Goal: Browse casually: Explore the website without a specific task or goal

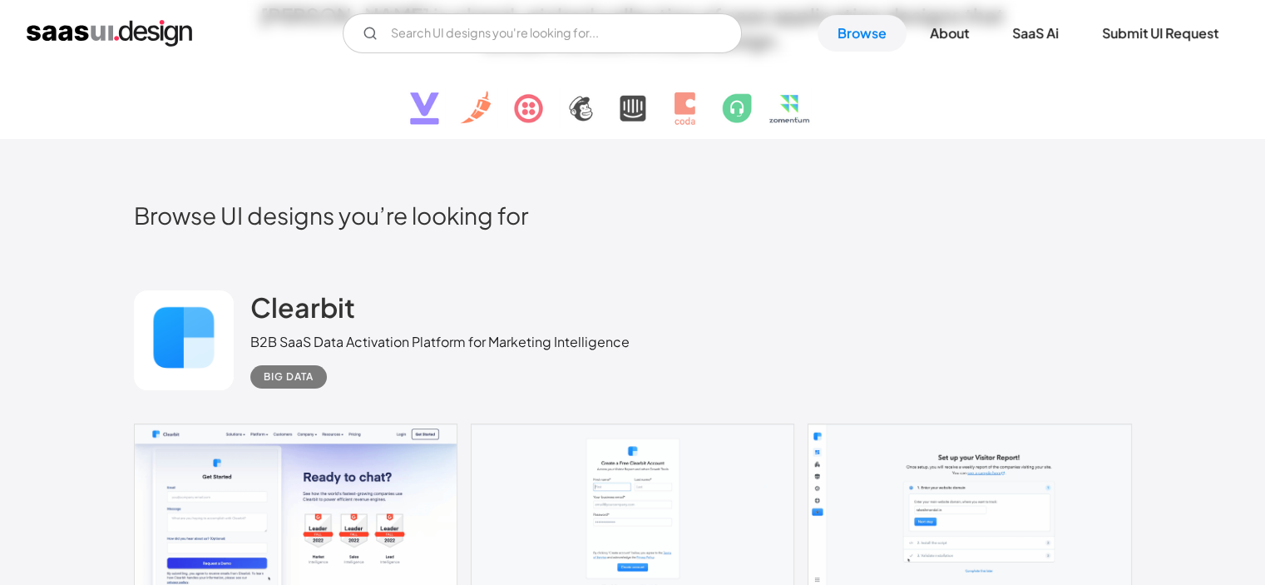
scroll to position [388, 0]
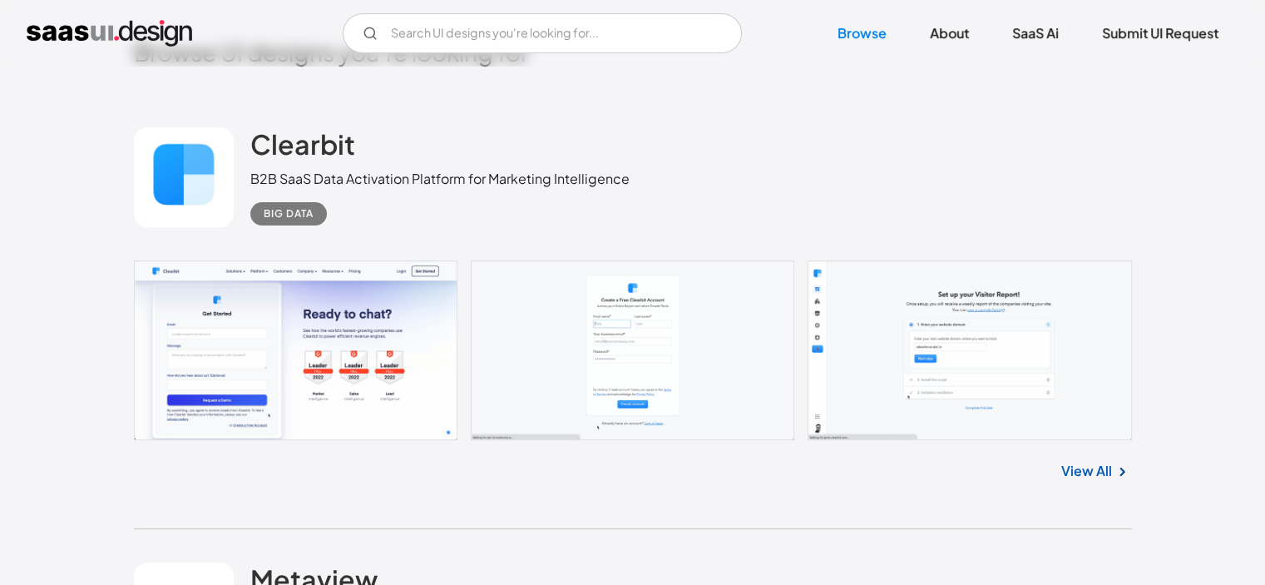
click at [859, 351] on link at bounding box center [633, 350] width 998 height 180
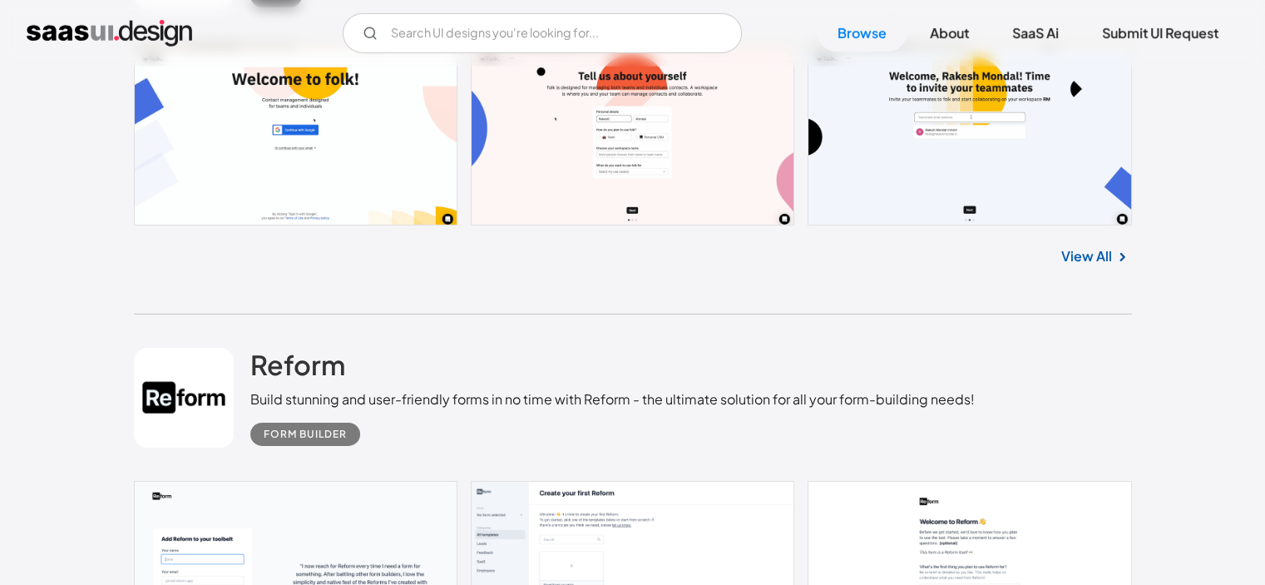
scroll to position [5629, 0]
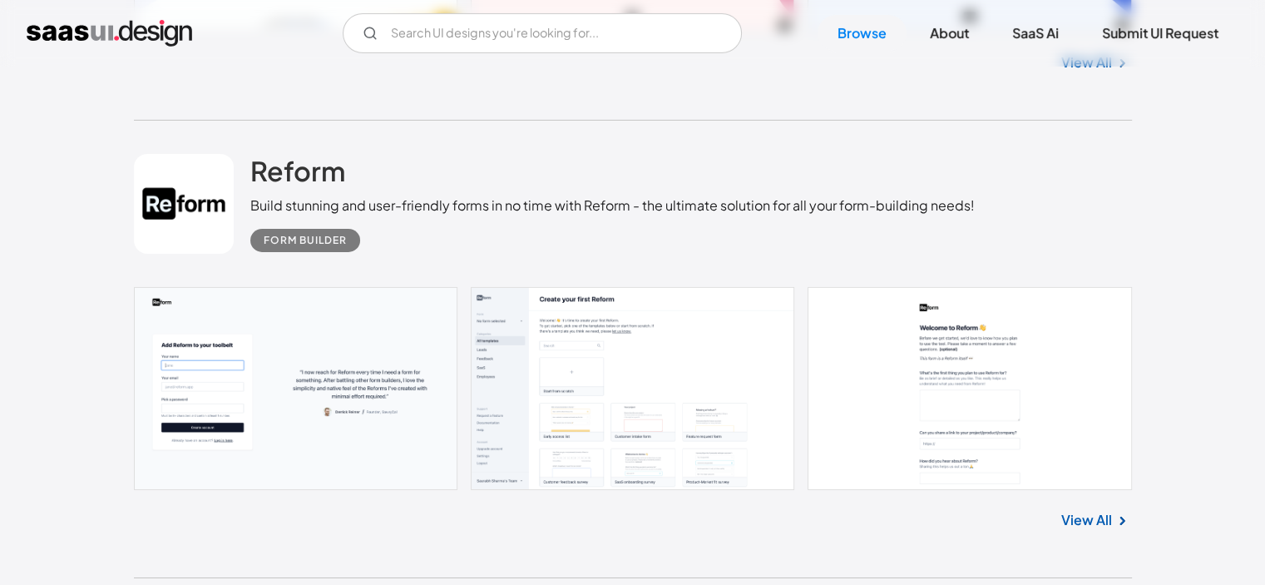
click at [1075, 519] on link "View All" at bounding box center [1087, 520] width 51 height 20
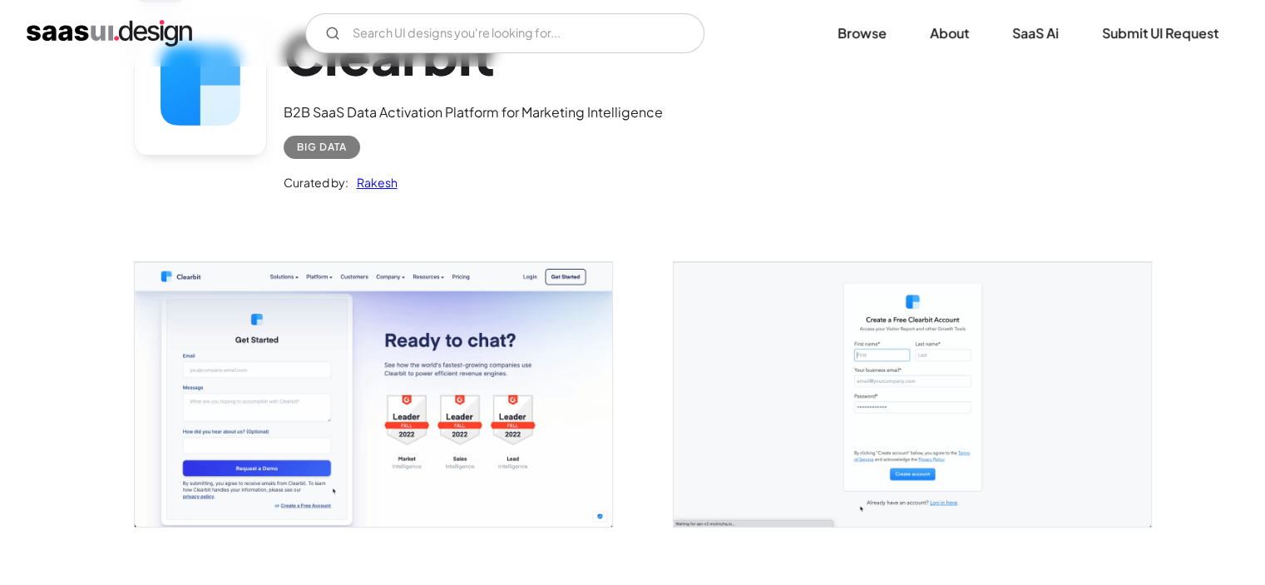
scroll to position [194, 0]
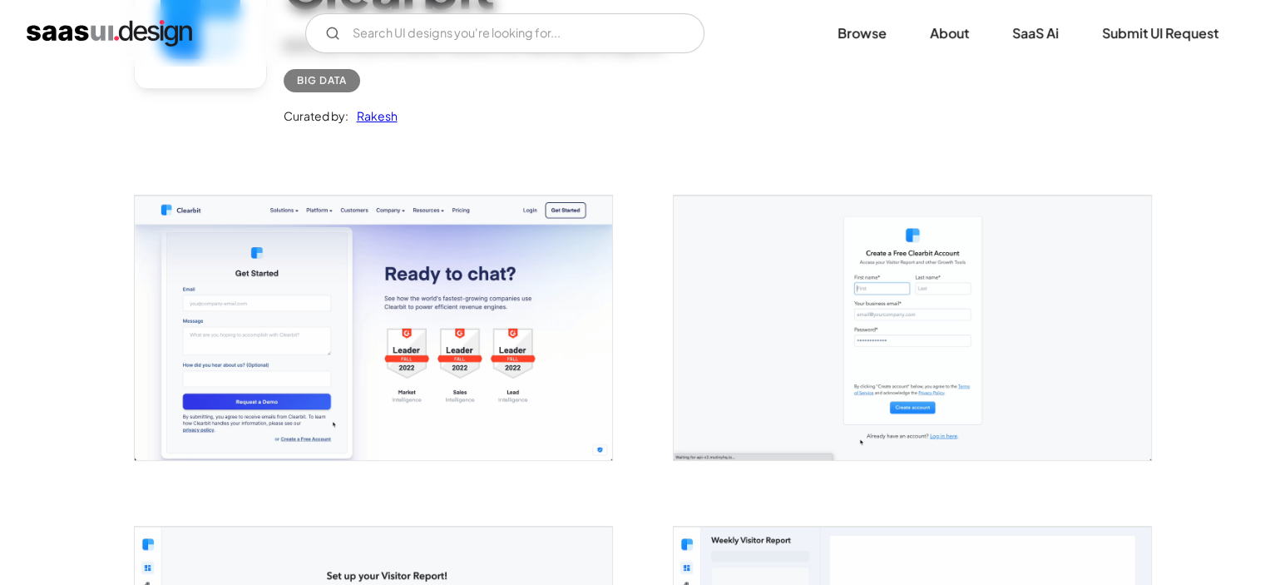
click at [385, 305] on img "open lightbox" at bounding box center [374, 328] width 478 height 264
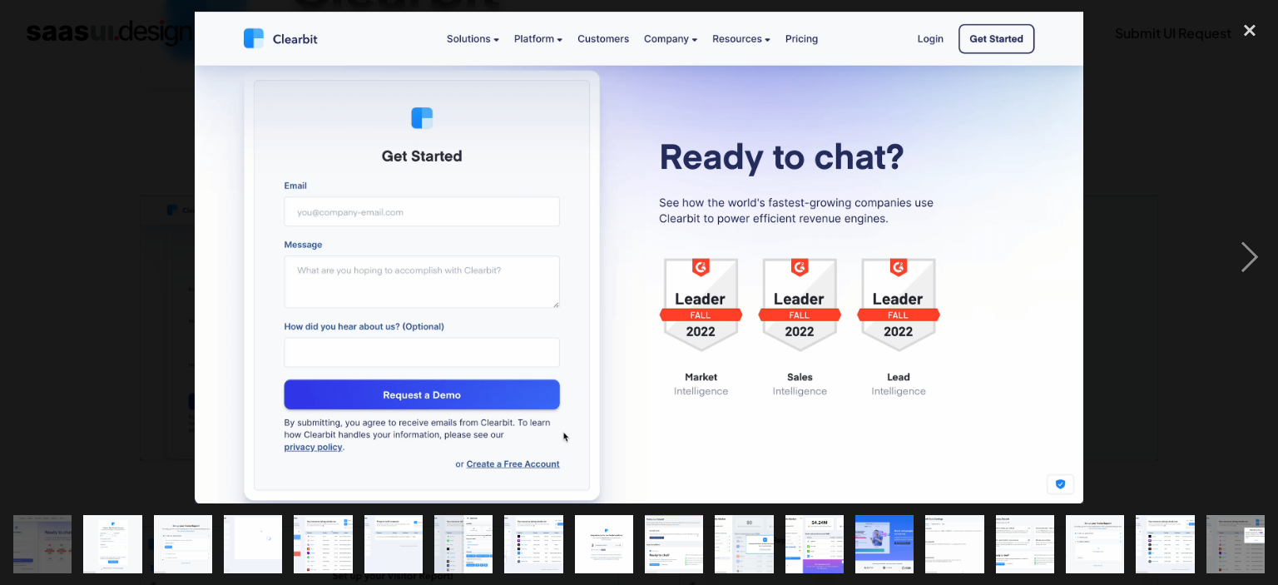
click at [49, 344] on div "previous image" at bounding box center [28, 258] width 57 height 492
click at [1255, 24] on div "close lightbox" at bounding box center [1249, 30] width 57 height 37
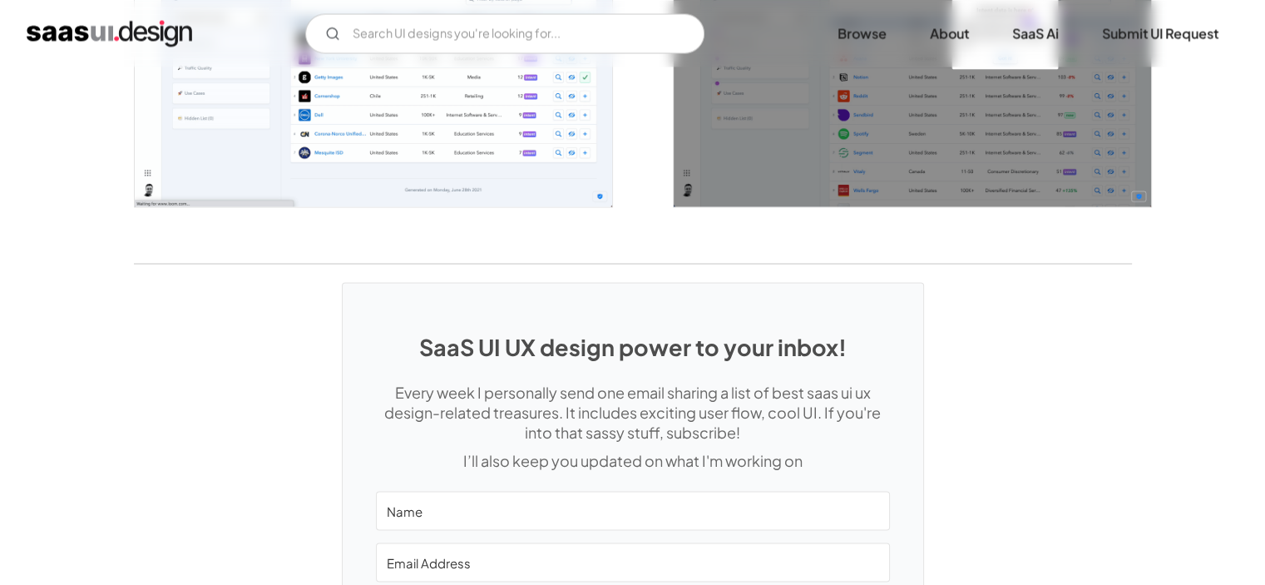
scroll to position [3106, 0]
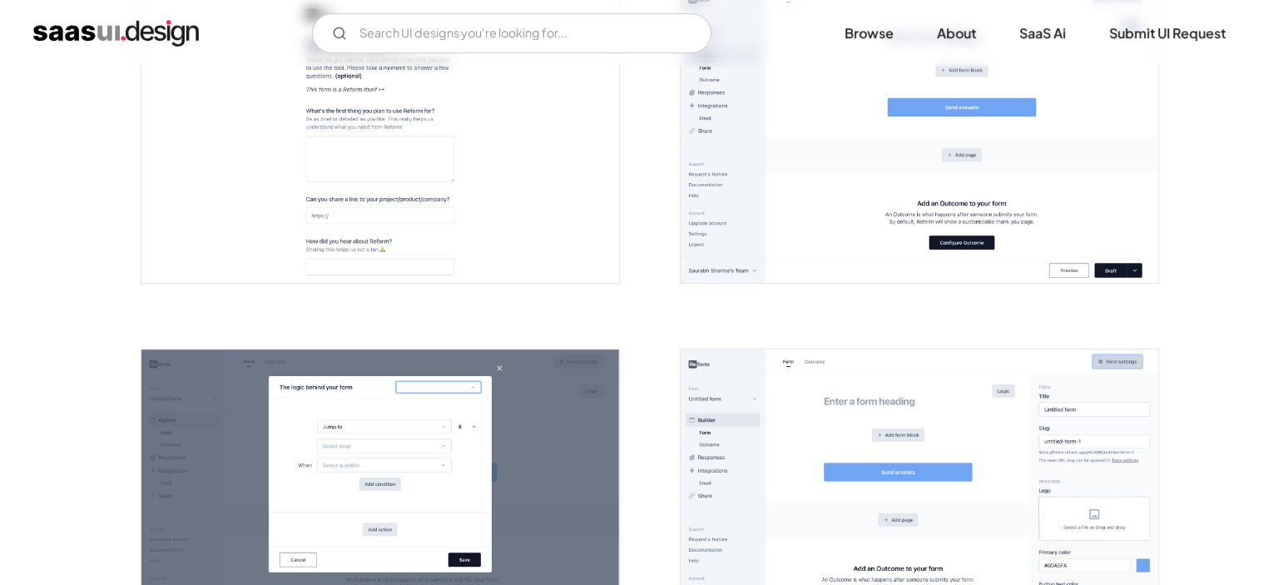
scroll to position [776, 0]
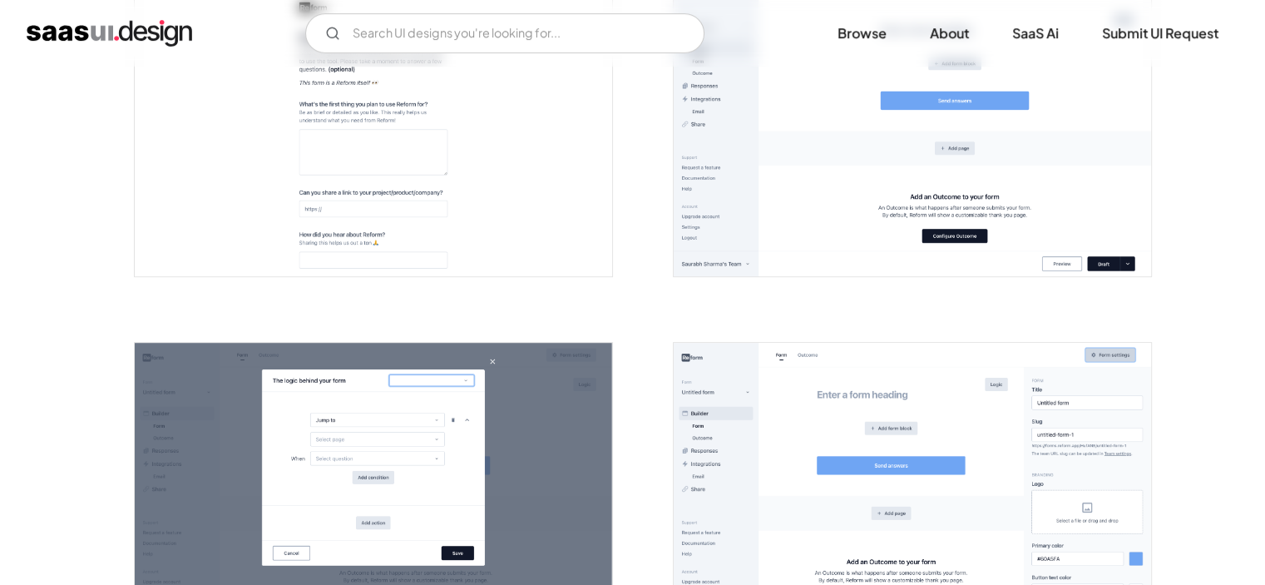
click at [931, 126] on img "open lightbox" at bounding box center [913, 127] width 478 height 299
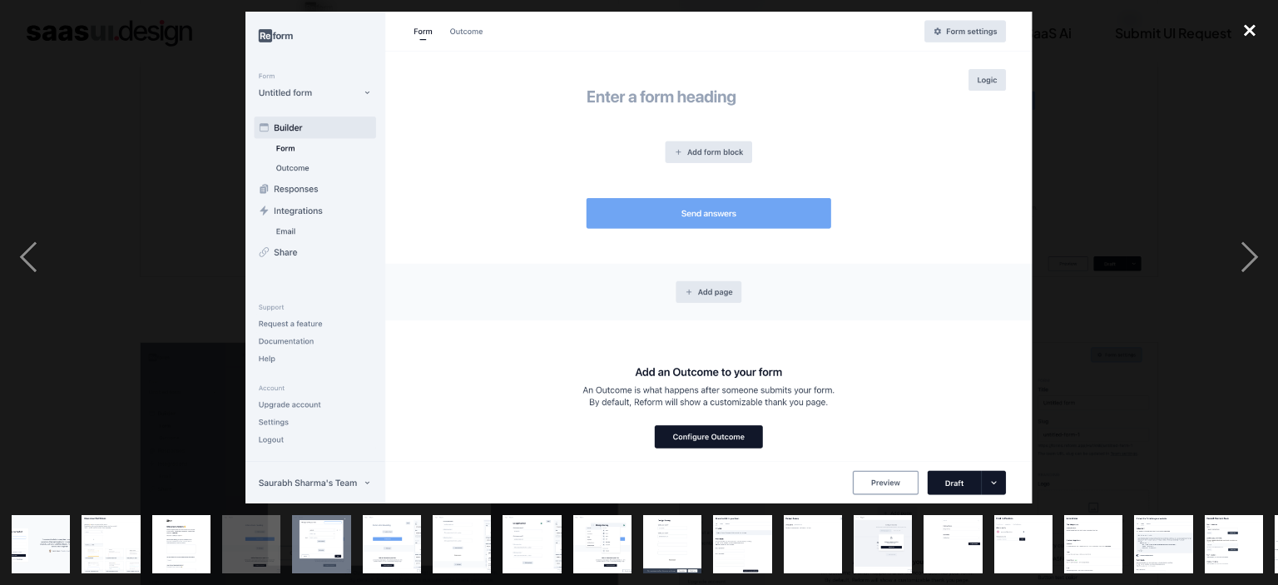
click at [1255, 33] on div "close lightbox" at bounding box center [1249, 30] width 57 height 37
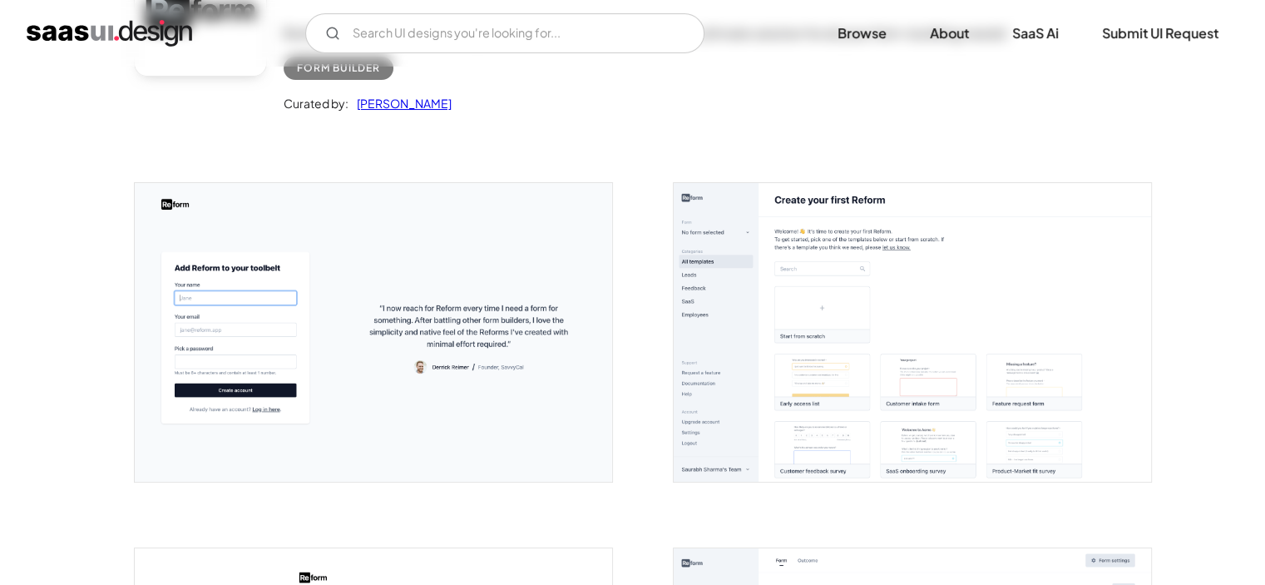
scroll to position [0, 0]
